Goal: Information Seeking & Learning: Find contact information

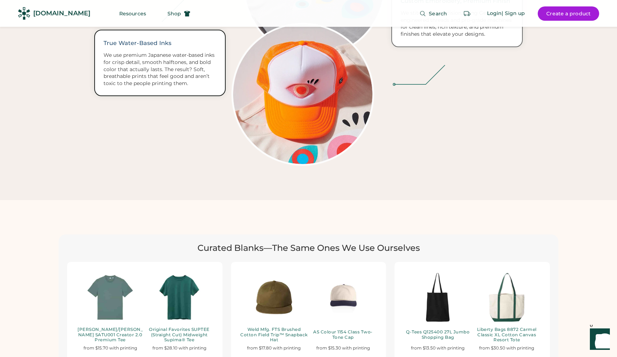
scroll to position [1471, 0]
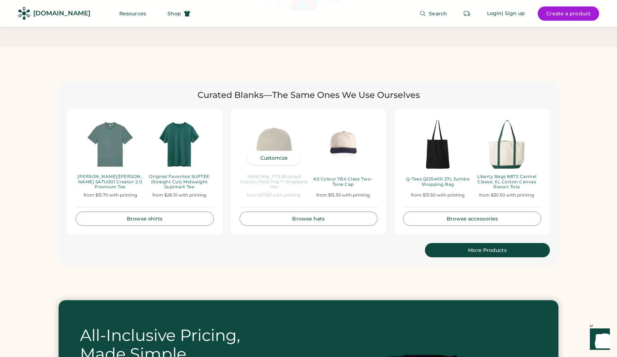
click at [268, 127] on img at bounding box center [274, 145] width 69 height 54
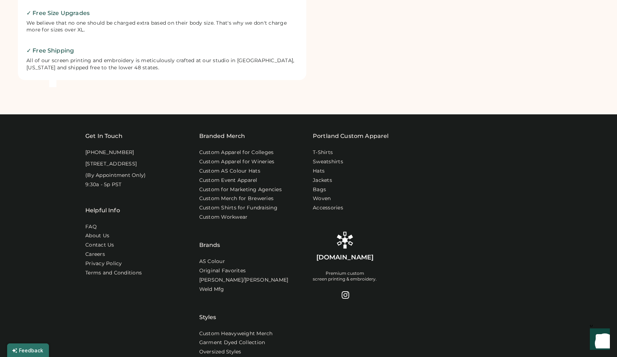
scroll to position [433, 0]
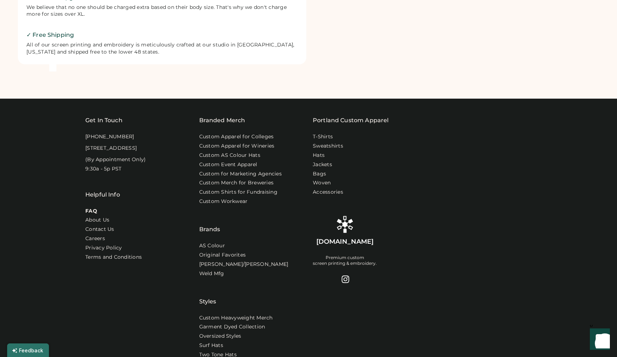
click at [90, 212] on link "FAQ" at bounding box center [91, 211] width 12 height 7
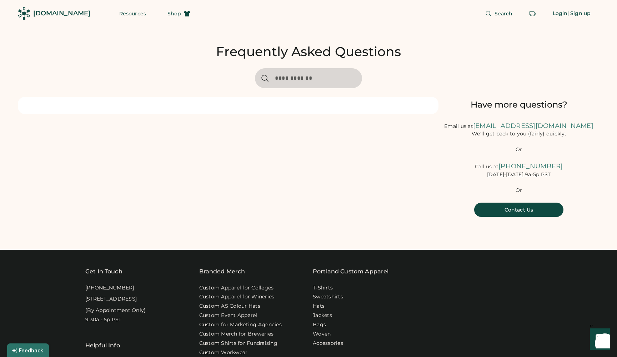
click at [300, 73] on input "input" at bounding box center [308, 78] width 107 height 20
type input "*********"
click at [312, 76] on input "input" at bounding box center [308, 78] width 107 height 20
click at [510, 130] on link "[EMAIL_ADDRESS][DOMAIN_NAME]" at bounding box center [533, 126] width 120 height 8
